Goal: Task Accomplishment & Management: Use online tool/utility

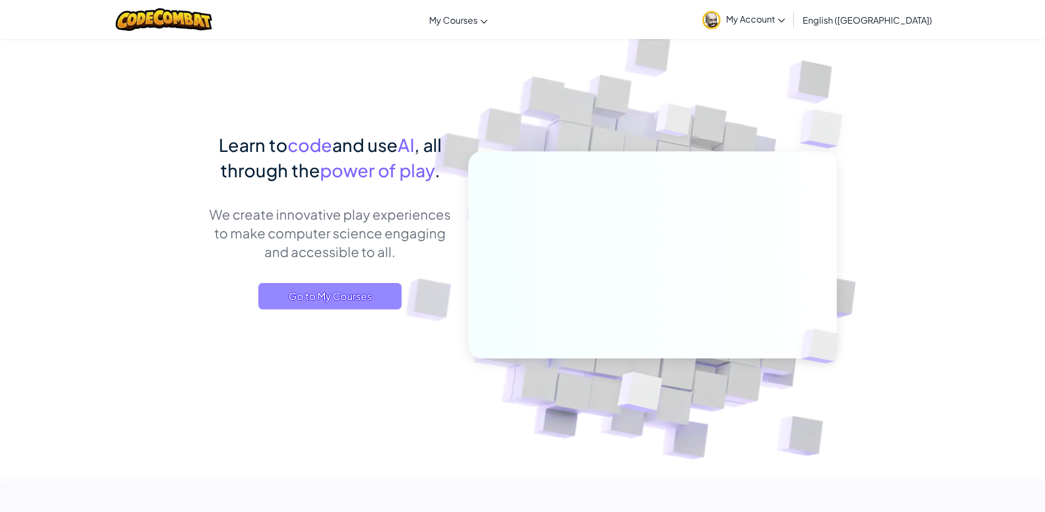
click at [329, 304] on span "Go to My Courses" at bounding box center [329, 296] width 143 height 26
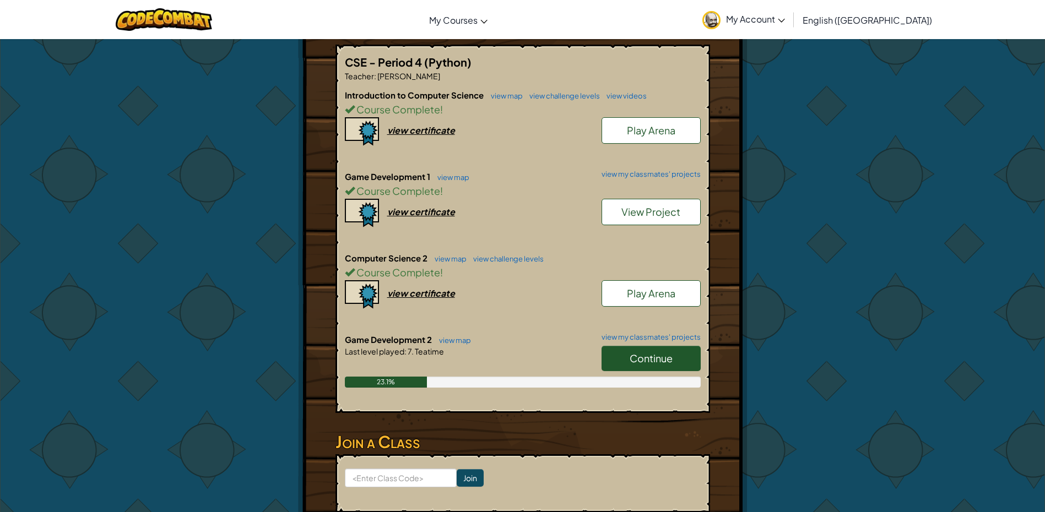
scroll to position [220, 0]
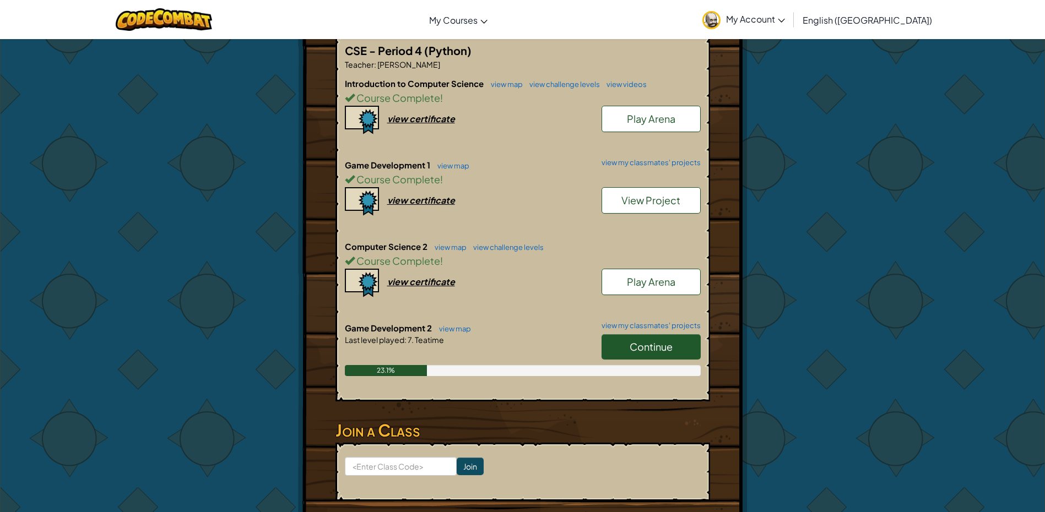
click at [639, 334] on link "Continue" at bounding box center [650, 346] width 99 height 25
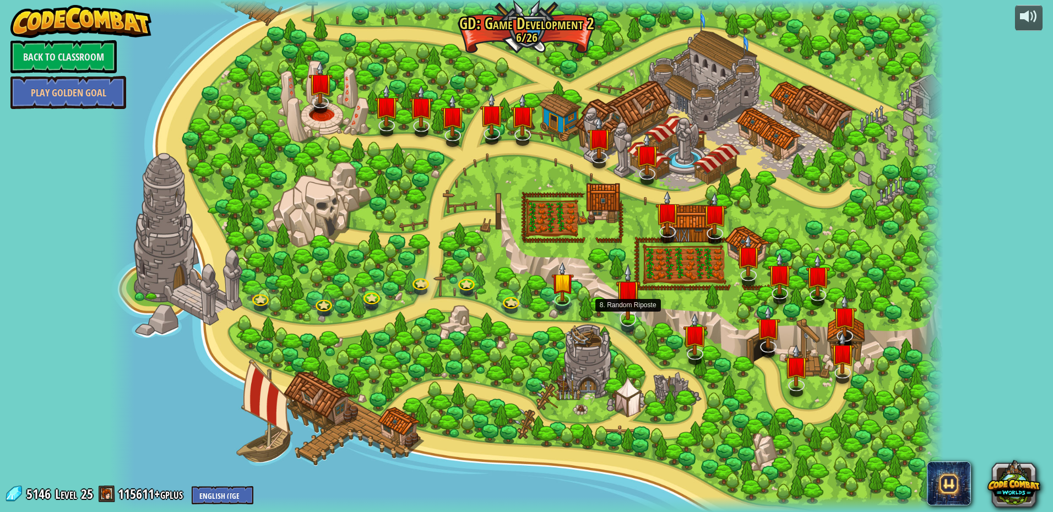
click at [632, 319] on img at bounding box center [628, 292] width 25 height 56
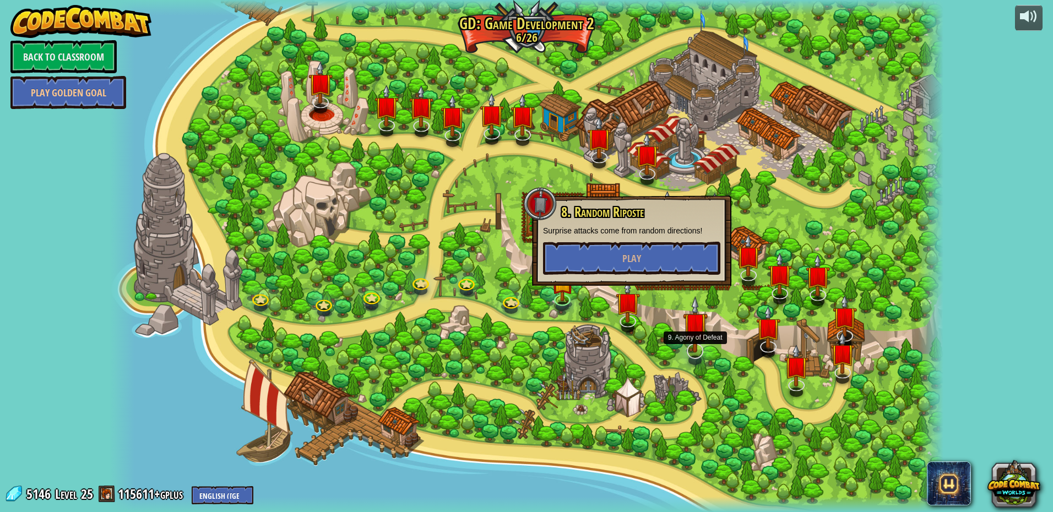
click at [692, 349] on img at bounding box center [695, 324] width 25 height 56
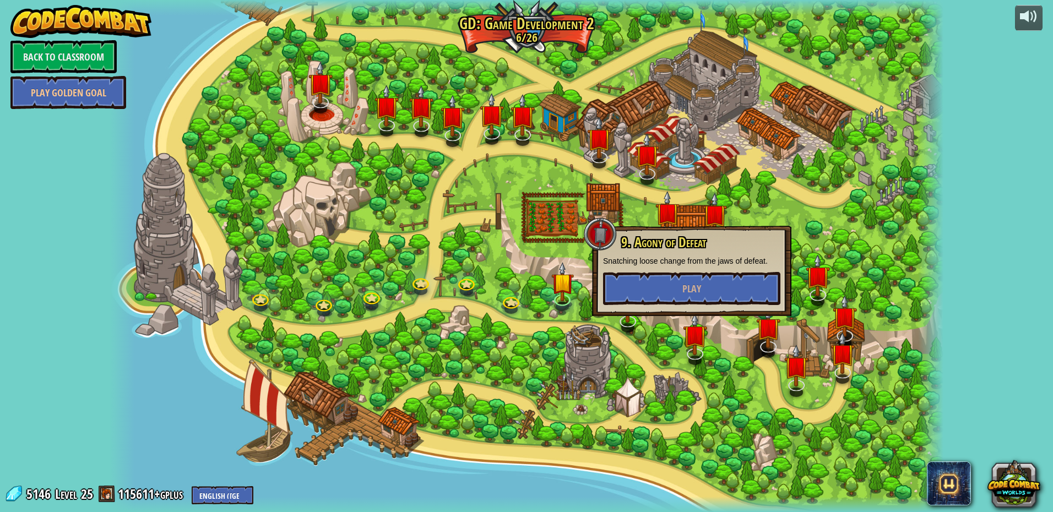
drag, startPoint x: 778, startPoint y: 378, endPoint x: 811, endPoint y: 387, distance: 34.4
click at [811, 387] on div at bounding box center [527, 256] width 834 height 512
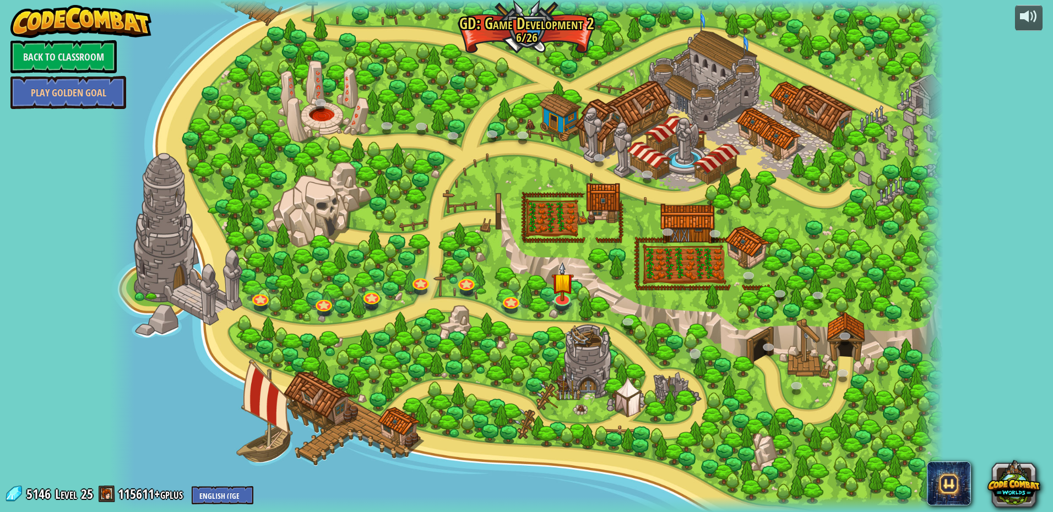
click at [806, 387] on div "26. Game Dev 2 Final Project (Locked) Create your own game! Add a hero, add som…" at bounding box center [527, 256] width 834 height 512
click at [557, 295] on img at bounding box center [562, 272] width 23 height 52
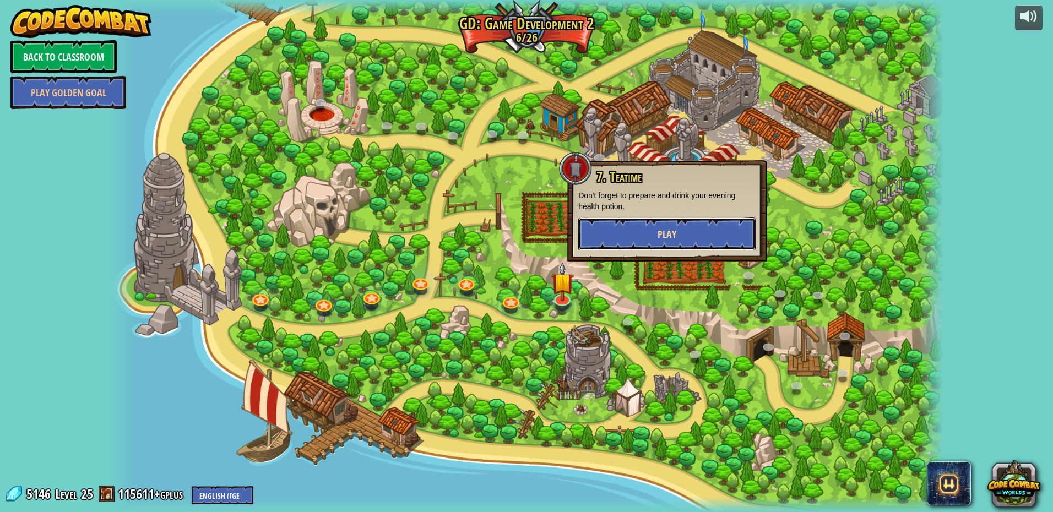
click at [684, 221] on button "Play" at bounding box center [666, 234] width 177 height 33
